Goal: Communication & Community: Answer question/provide support

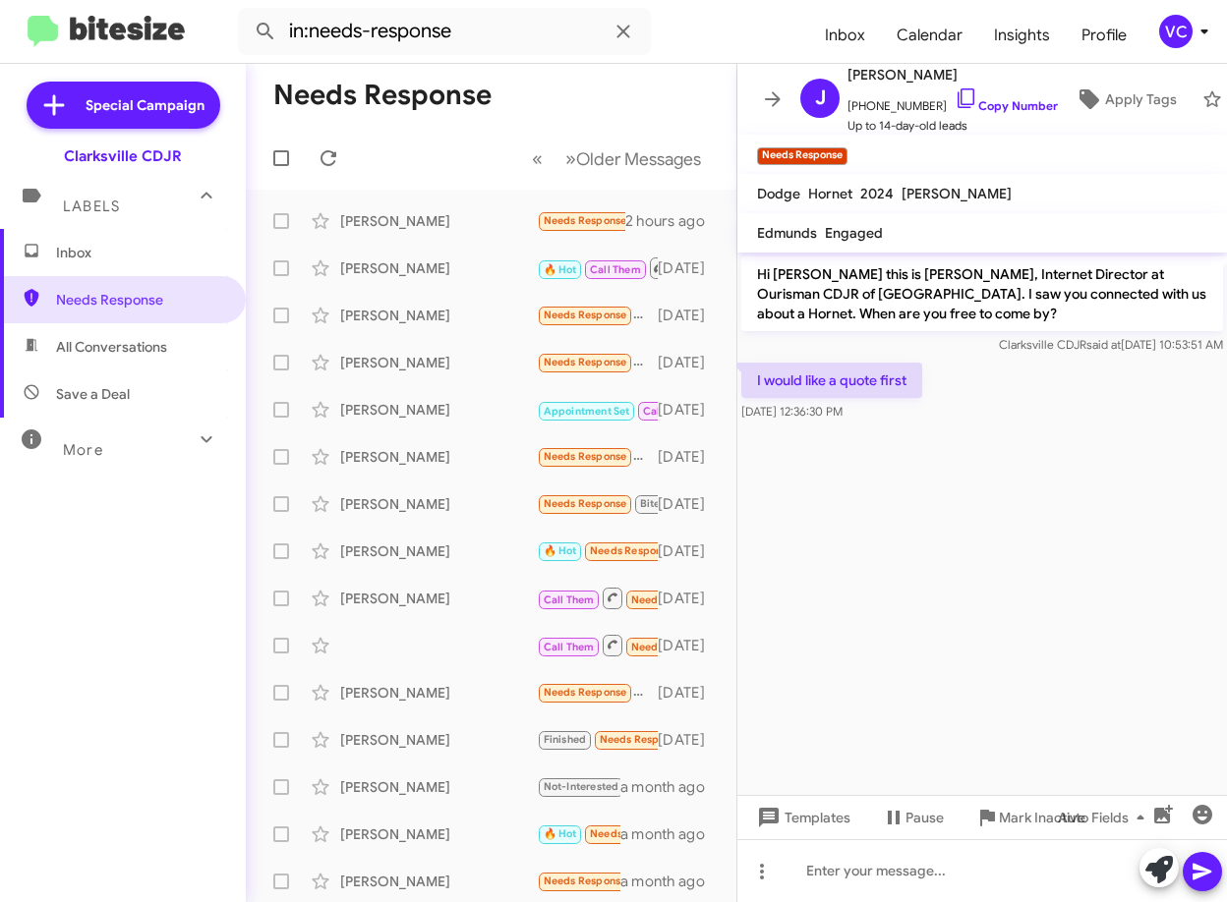
click at [972, 614] on cdk-virtual-scroll-viewport "Hi [PERSON_NAME] this is [PERSON_NAME], Internet Director at Ourisman CDJR of […" at bounding box center [982, 524] width 490 height 543
click at [979, 613] on cdk-virtual-scroll-viewport "Hi [PERSON_NAME] this is [PERSON_NAME], Internet Director at Ourisman CDJR of […" at bounding box center [982, 524] width 490 height 543
click at [979, 612] on cdk-virtual-scroll-viewport "Hi [PERSON_NAME] this is [PERSON_NAME], Internet Director at Ourisman CDJR of […" at bounding box center [982, 524] width 490 height 543
click at [902, 497] on cdk-virtual-scroll-viewport "Hi [PERSON_NAME] this is [PERSON_NAME], Internet Director at Ourisman CDJR of […" at bounding box center [982, 524] width 490 height 543
click at [1040, 415] on div "I would like a quote first [DATE] 12:36:30 PM" at bounding box center [982, 392] width 490 height 67
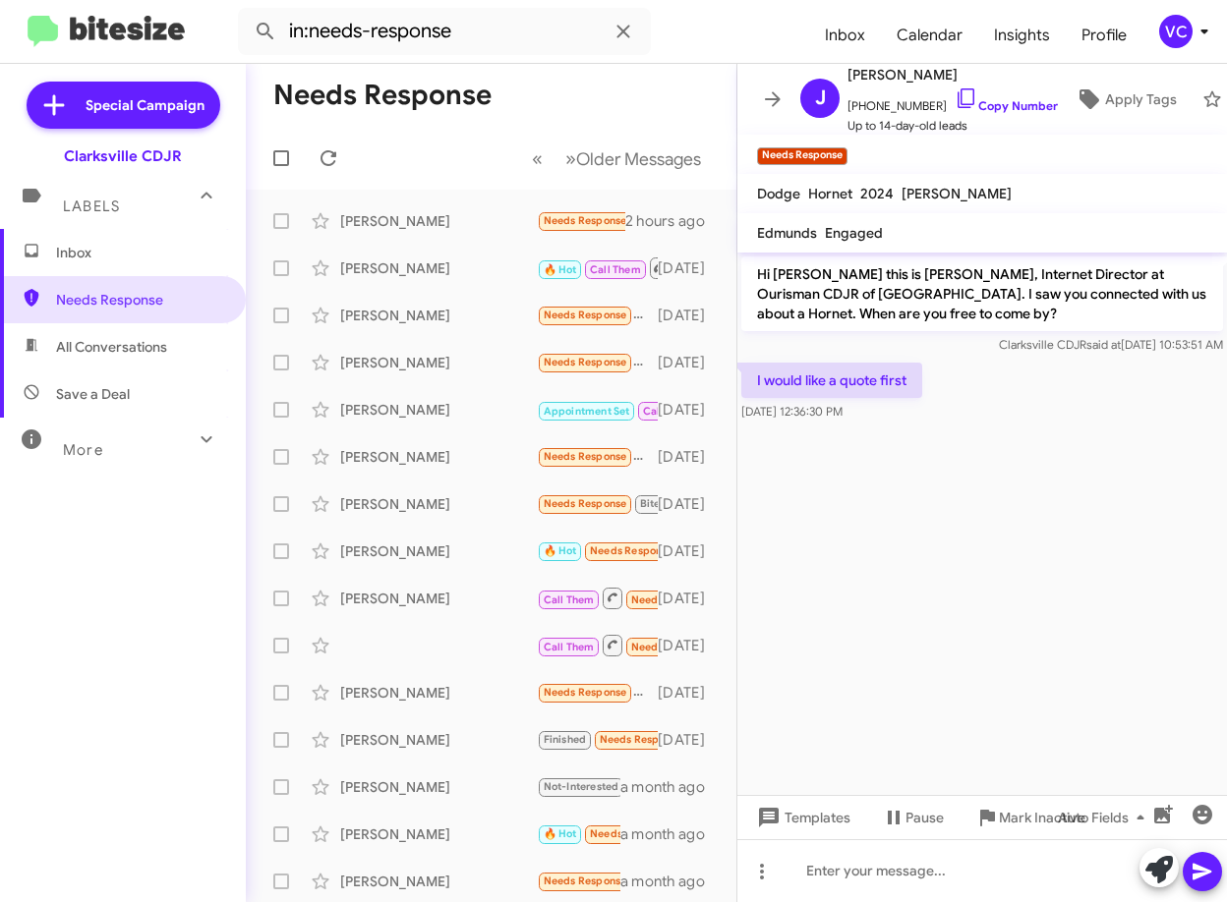
drag, startPoint x: 1190, startPoint y: 549, endPoint x: 1089, endPoint y: 453, distance: 139.7
click at [1190, 549] on cdk-virtual-scroll-viewport "Hi [PERSON_NAME] this is [PERSON_NAME], Internet Director at Ourisman CDJR of […" at bounding box center [982, 524] width 490 height 543
click at [965, 488] on cdk-virtual-scroll-viewport "Hi [PERSON_NAME] this is [PERSON_NAME], Internet Director at Ourisman CDJR of […" at bounding box center [982, 524] width 490 height 543
click at [163, 640] on div "Inbox Needs Response All Conversations Save a Deal More Important 🔥 Hot Appoint…" at bounding box center [123, 500] width 246 height 542
drag, startPoint x: 899, startPoint y: 571, endPoint x: 909, endPoint y: 566, distance: 11.0
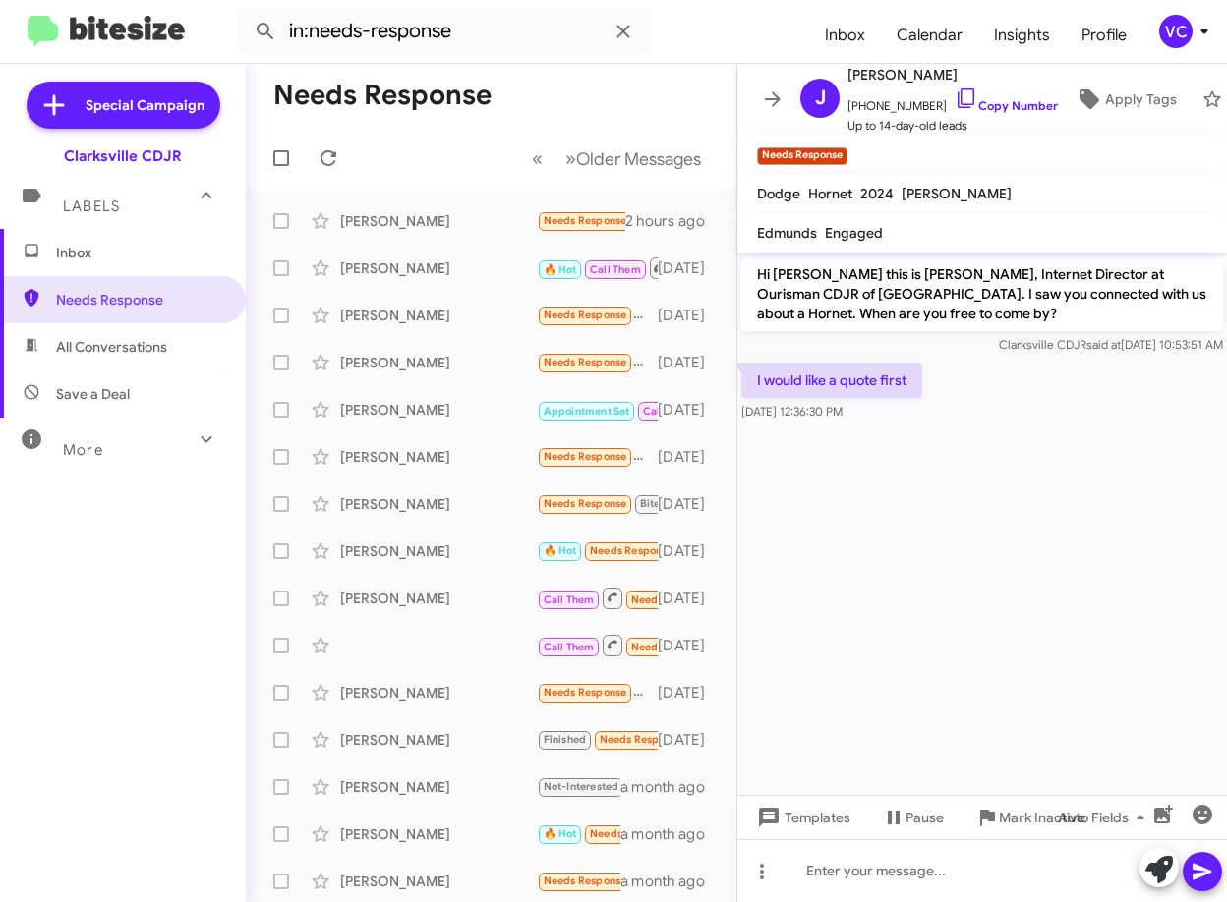
click at [904, 568] on cdk-virtual-scroll-viewport "Hi [PERSON_NAME] this is [PERSON_NAME], Internet Director at Ourisman CDJR of […" at bounding box center [982, 524] width 490 height 543
click at [1036, 511] on cdk-virtual-scroll-viewport "Hi [PERSON_NAME] this is [PERSON_NAME], Internet Director at Ourisman CDJR of […" at bounding box center [982, 524] width 490 height 543
click at [984, 552] on cdk-virtual-scroll-viewport "Hi [PERSON_NAME] this is [PERSON_NAME], Internet Director at Ourisman CDJR of […" at bounding box center [982, 524] width 490 height 543
click at [1182, 495] on cdk-virtual-scroll-viewport "Hi [PERSON_NAME] this is [PERSON_NAME], Internet Director at Ourisman CDJR of […" at bounding box center [982, 524] width 490 height 543
click at [1058, 577] on cdk-virtual-scroll-viewport "Hi [PERSON_NAME] this is [PERSON_NAME], Internet Director at Ourisman CDJR of […" at bounding box center [982, 524] width 490 height 543
